Goal: Communication & Community: Connect with others

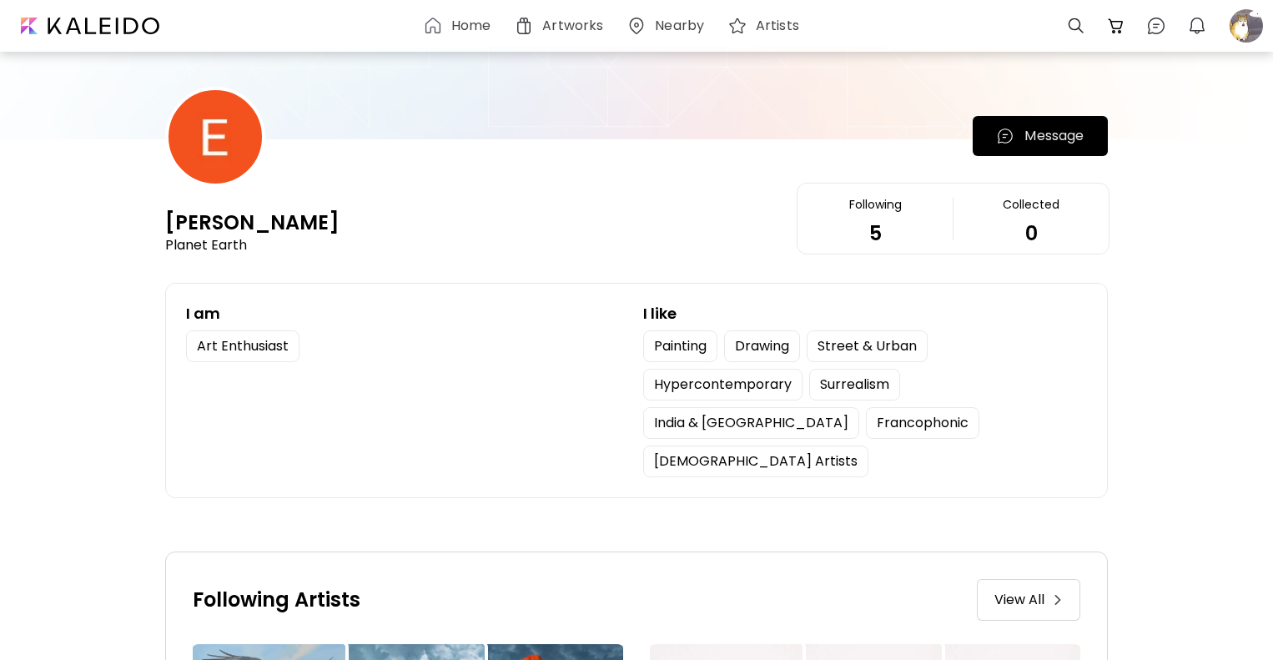
click at [1052, 133] on p "Message" at bounding box center [1053, 136] width 59 height 20
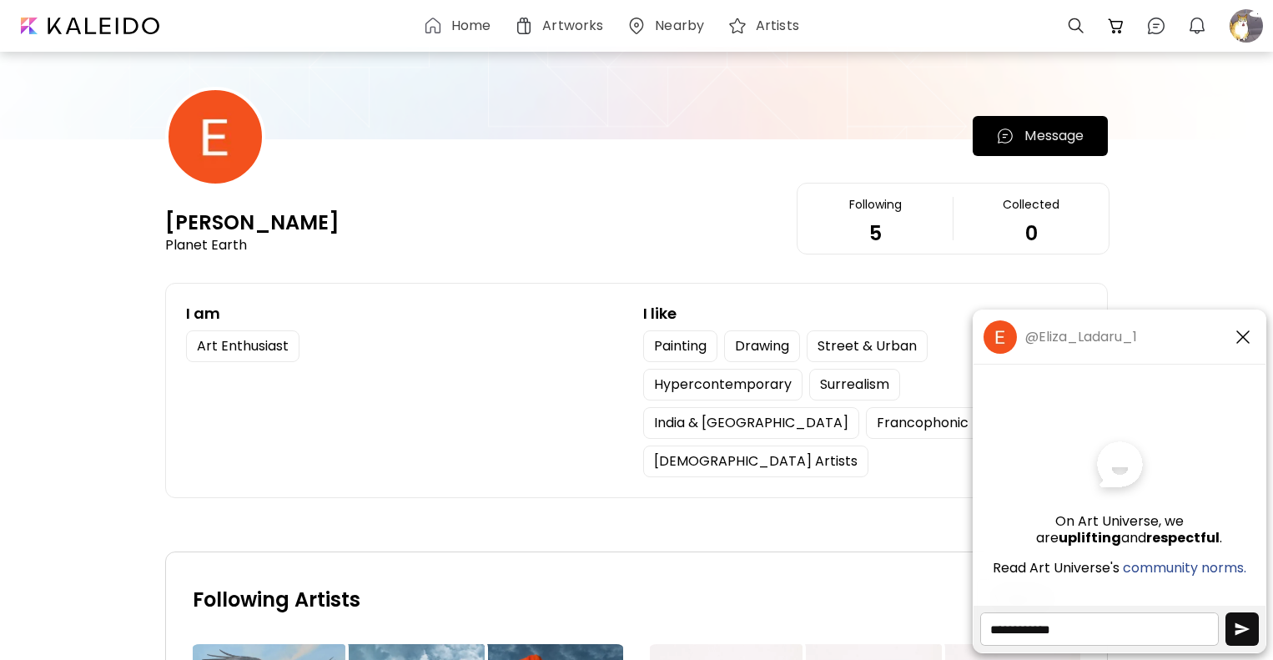
click at [1094, 617] on textarea at bounding box center [1099, 628] width 239 height 33
type textarea "****"
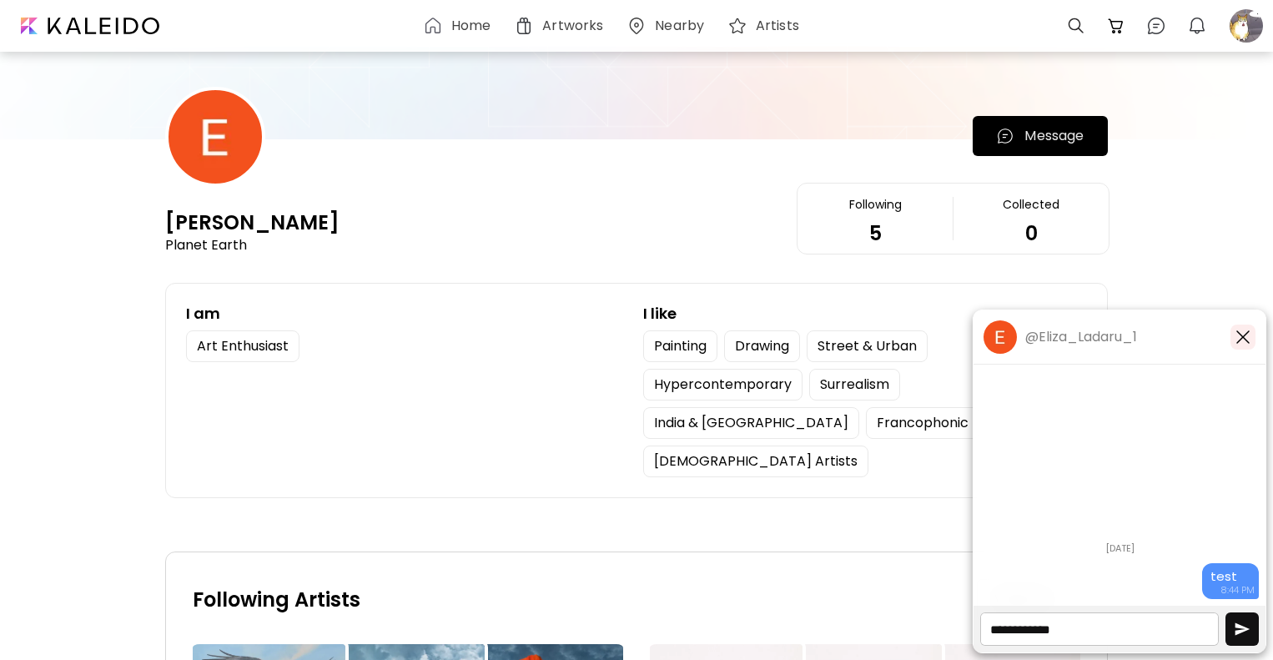
click at [1243, 346] on img "button" at bounding box center [1243, 337] width 20 height 20
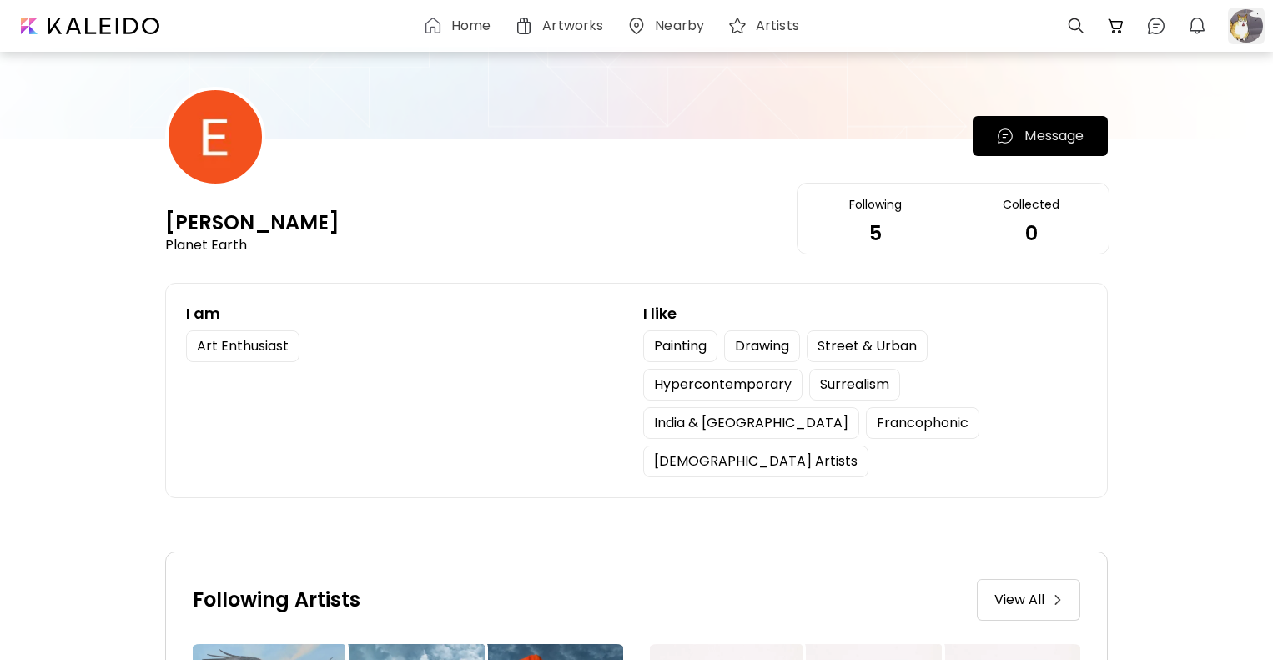
click at [1250, 20] on div at bounding box center [1246, 26] width 37 height 37
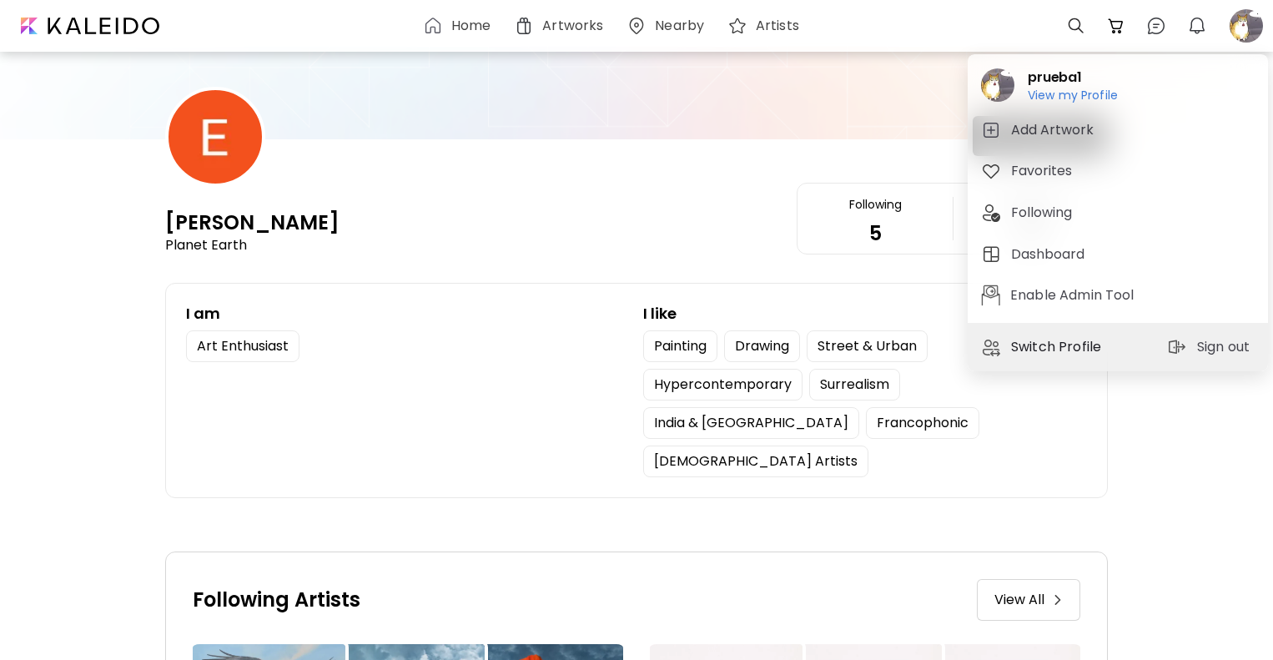
click at [1049, 341] on p "Switch Profile" at bounding box center [1058, 347] width 95 height 20
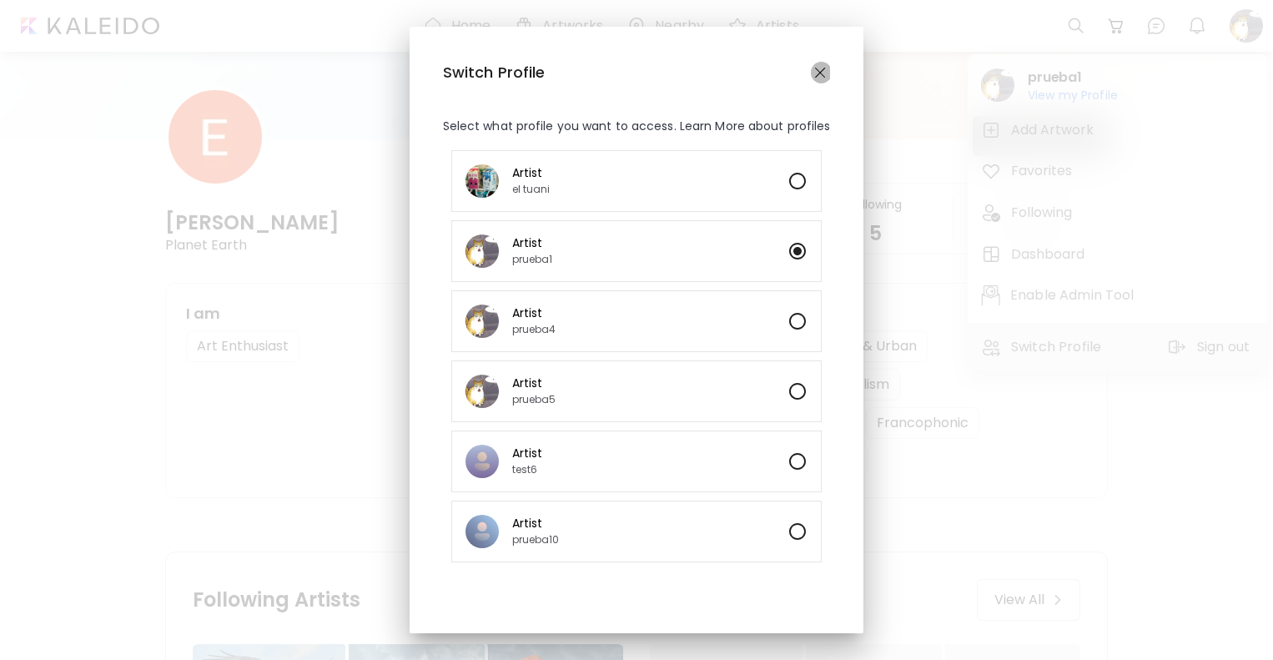
click at [826, 73] on img "button" at bounding box center [820, 73] width 11 height 11
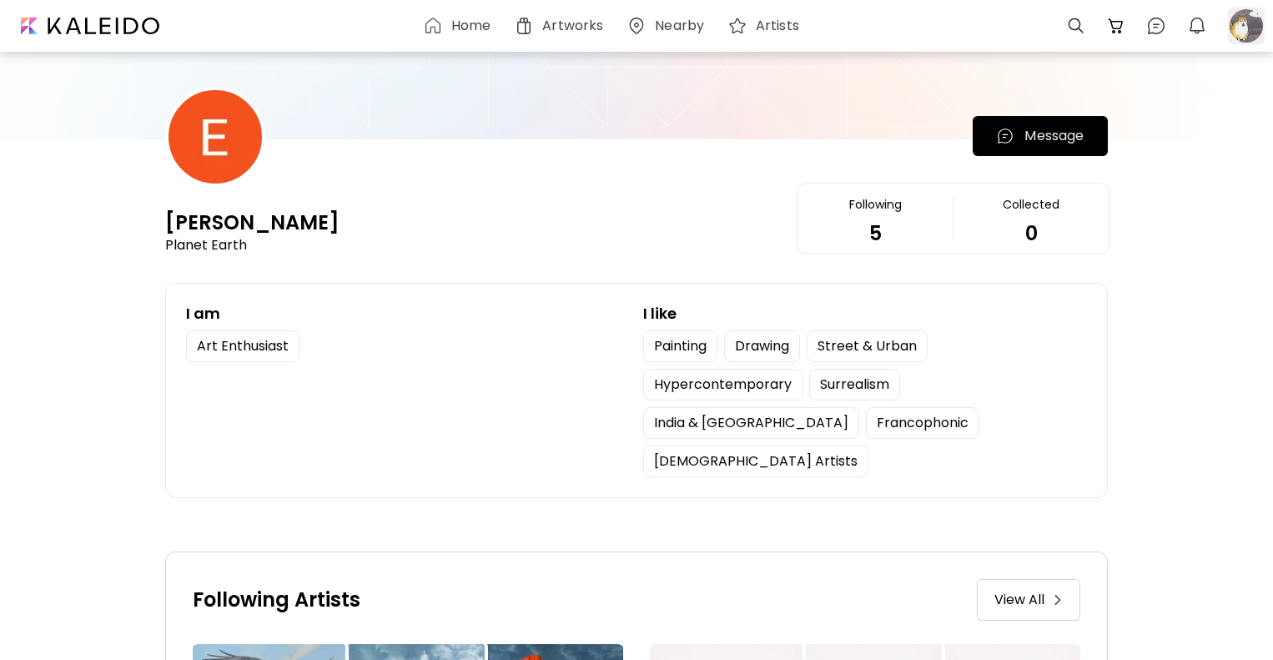
click at [1245, 27] on div at bounding box center [1246, 26] width 37 height 37
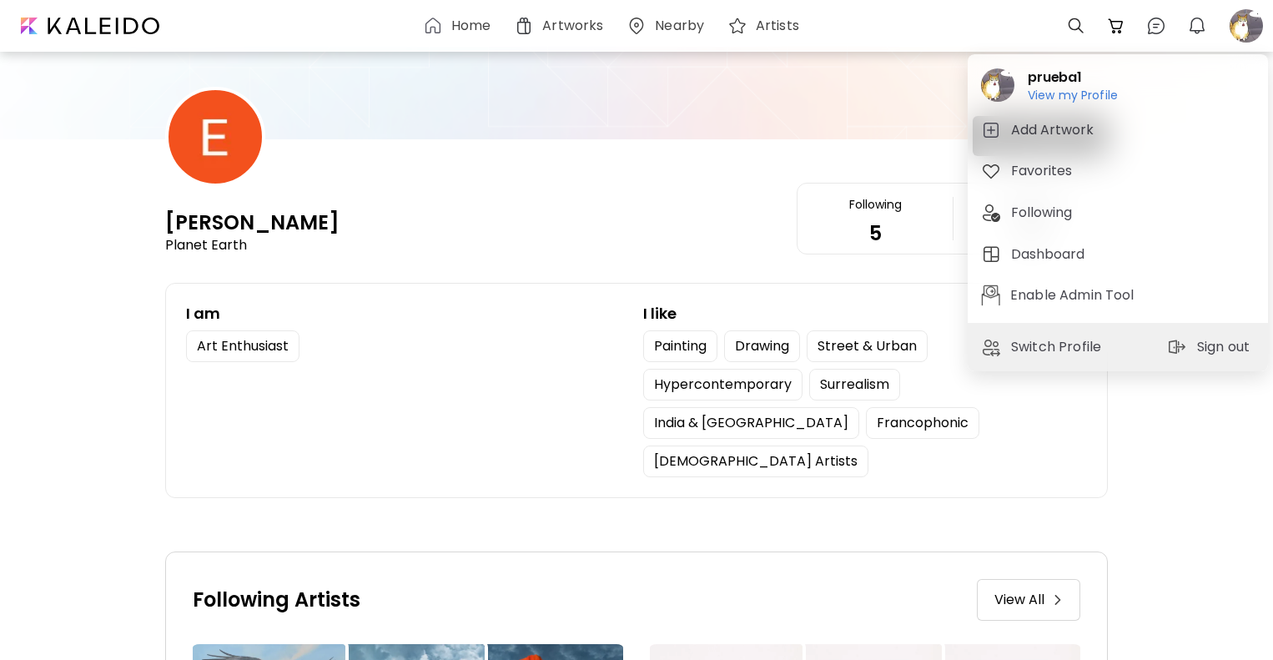
click at [1189, 350] on span "Sign out" at bounding box center [1211, 347] width 88 height 20
